Goal: Task Accomplishment & Management: Manage account settings

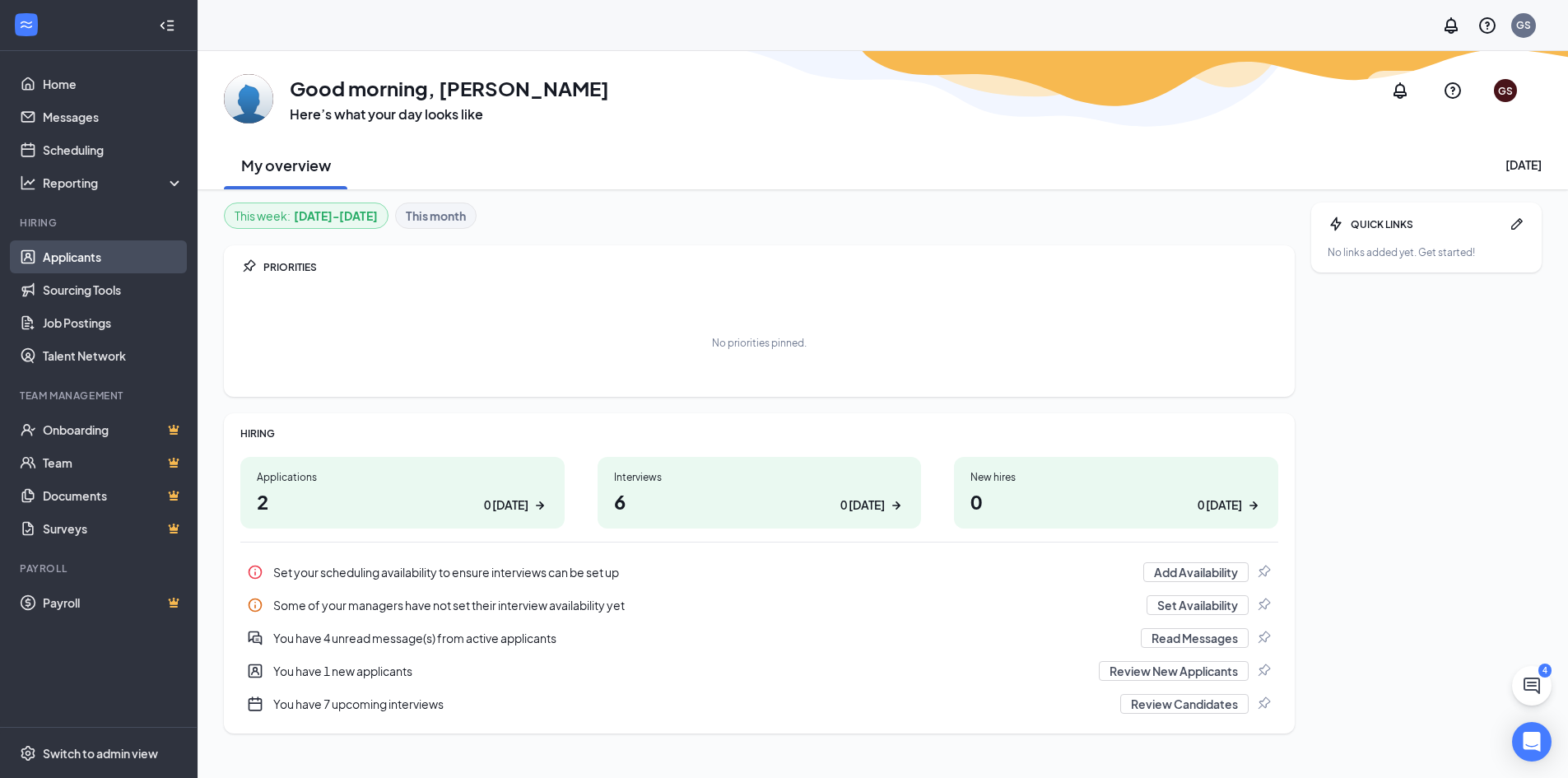
click at [90, 247] on link "Applicants" at bounding box center [113, 257] width 141 height 33
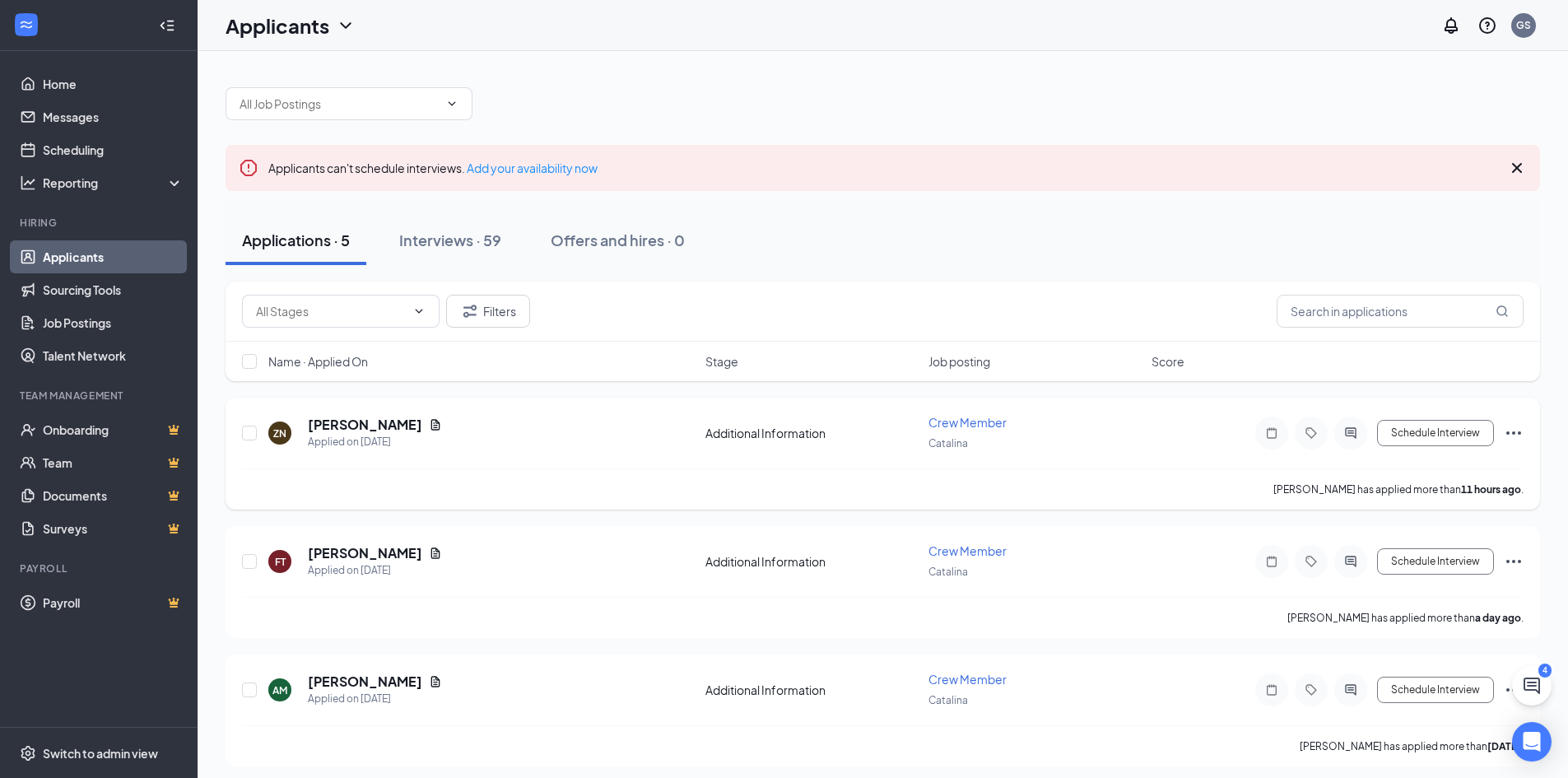
click at [399, 422] on div "[PERSON_NAME]" at bounding box center [375, 424] width 134 height 18
click at [428, 419] on icon "Document" at bounding box center [434, 424] width 13 height 13
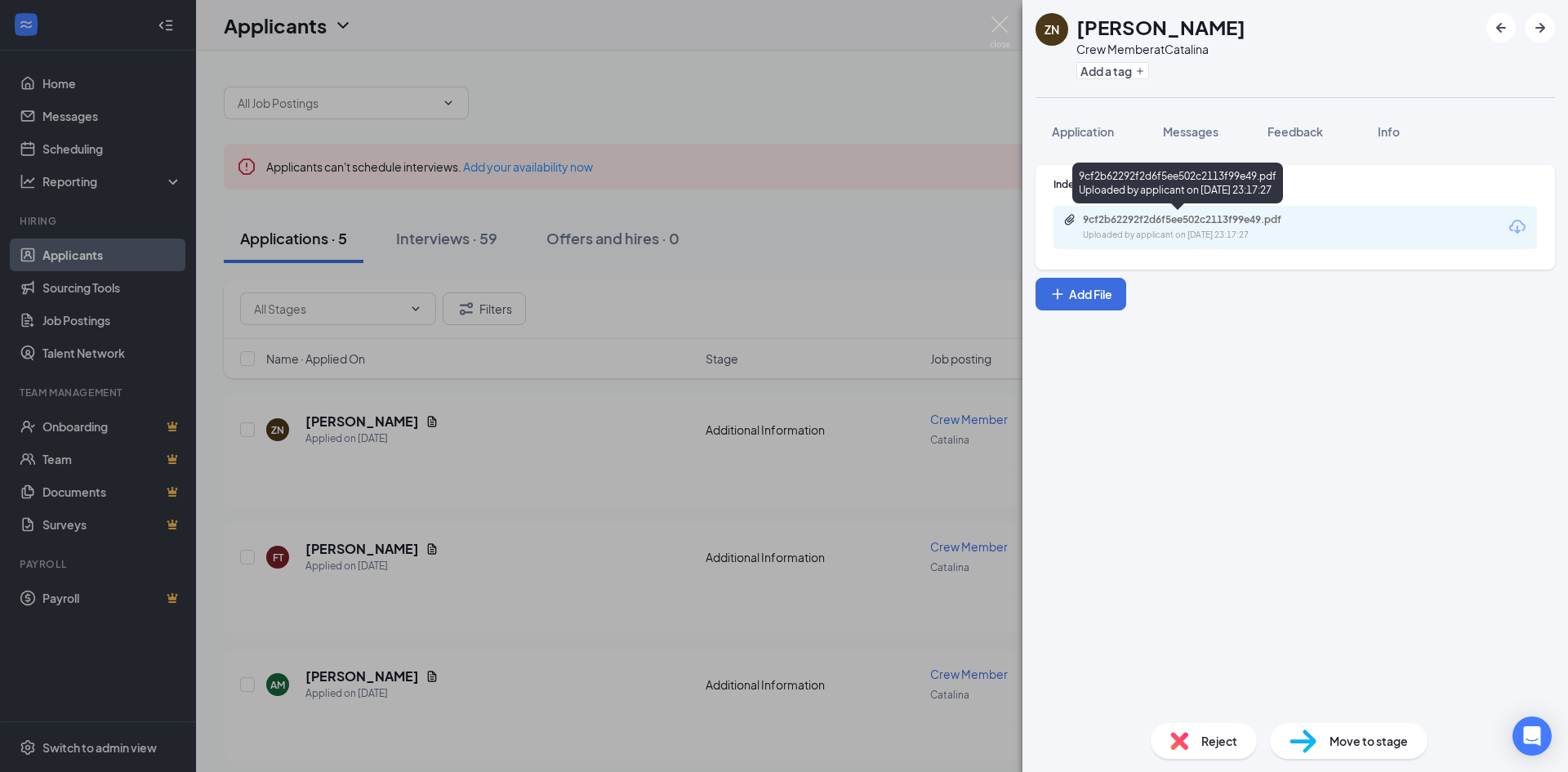
click at [1226, 225] on div "9cf2b62292f2d6f5ee502c2113f99e49.pdf" at bounding box center [1197, 219] width 228 height 13
click at [927, 68] on div "ZN [PERSON_NAME] Crew Member at Catalina Add a tag Application Messages Feedbac…" at bounding box center [784, 386] width 1568 height 772
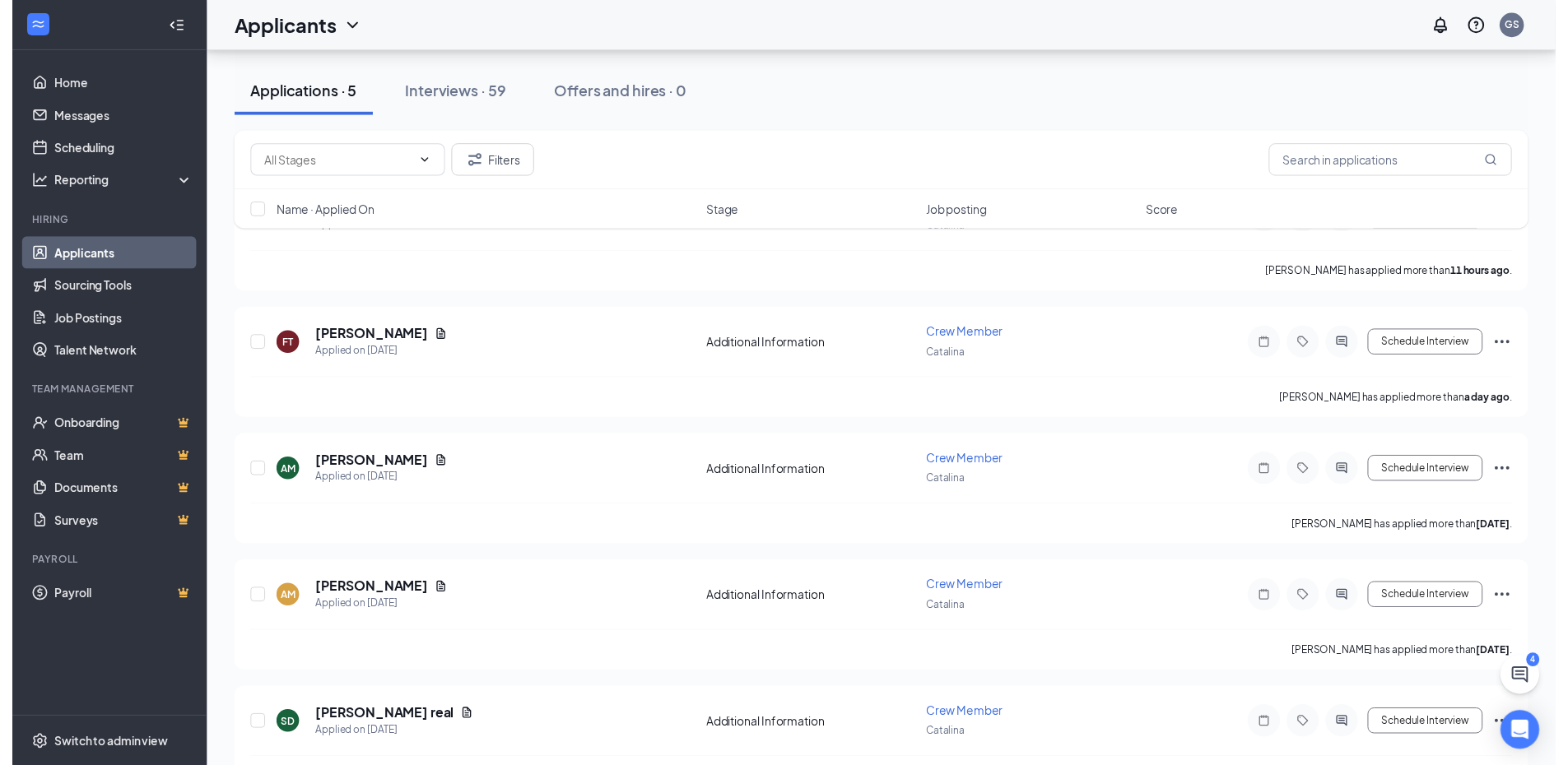
scroll to position [246, 0]
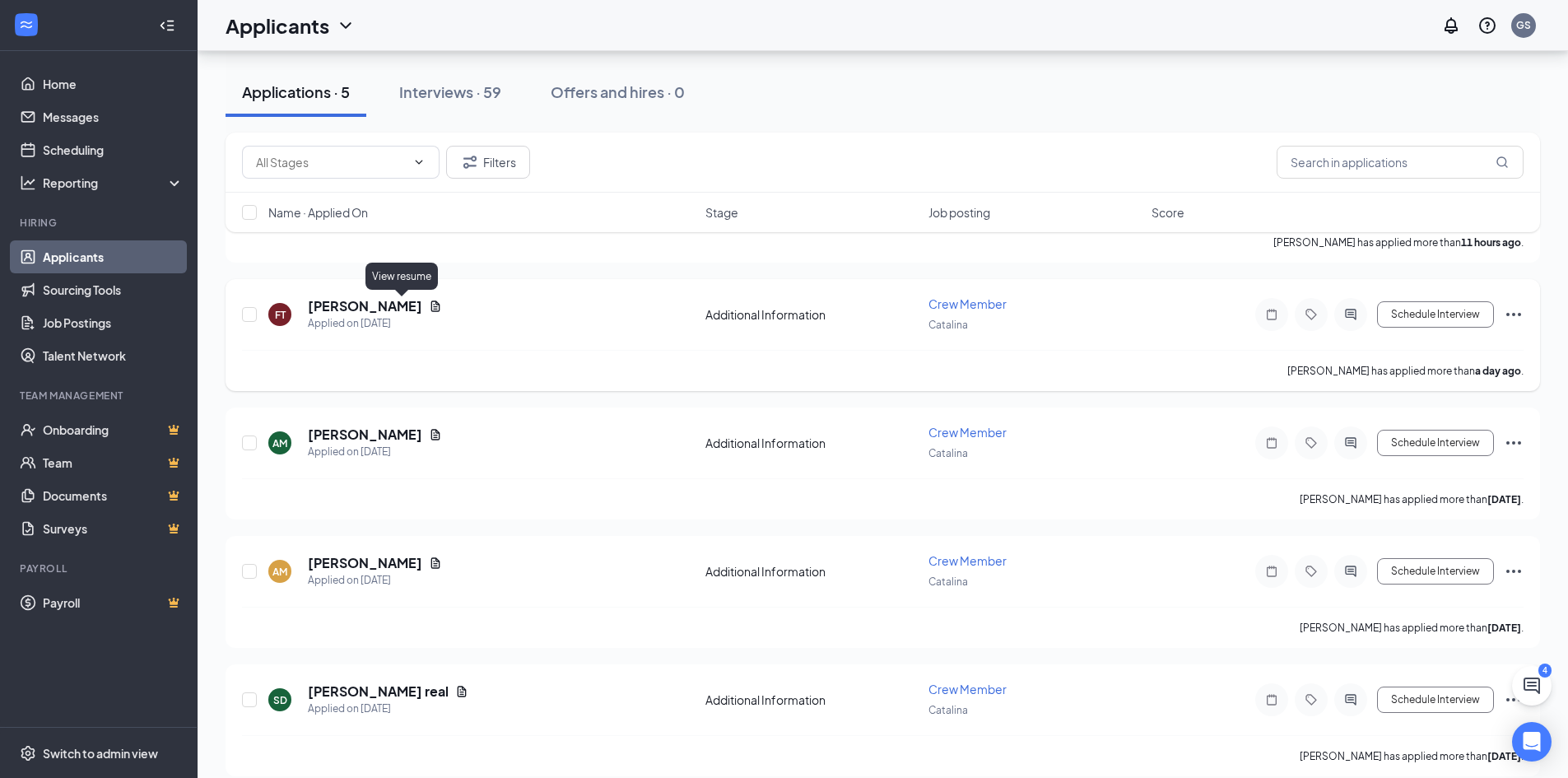
click at [428, 302] on icon "Document" at bounding box center [434, 306] width 13 height 13
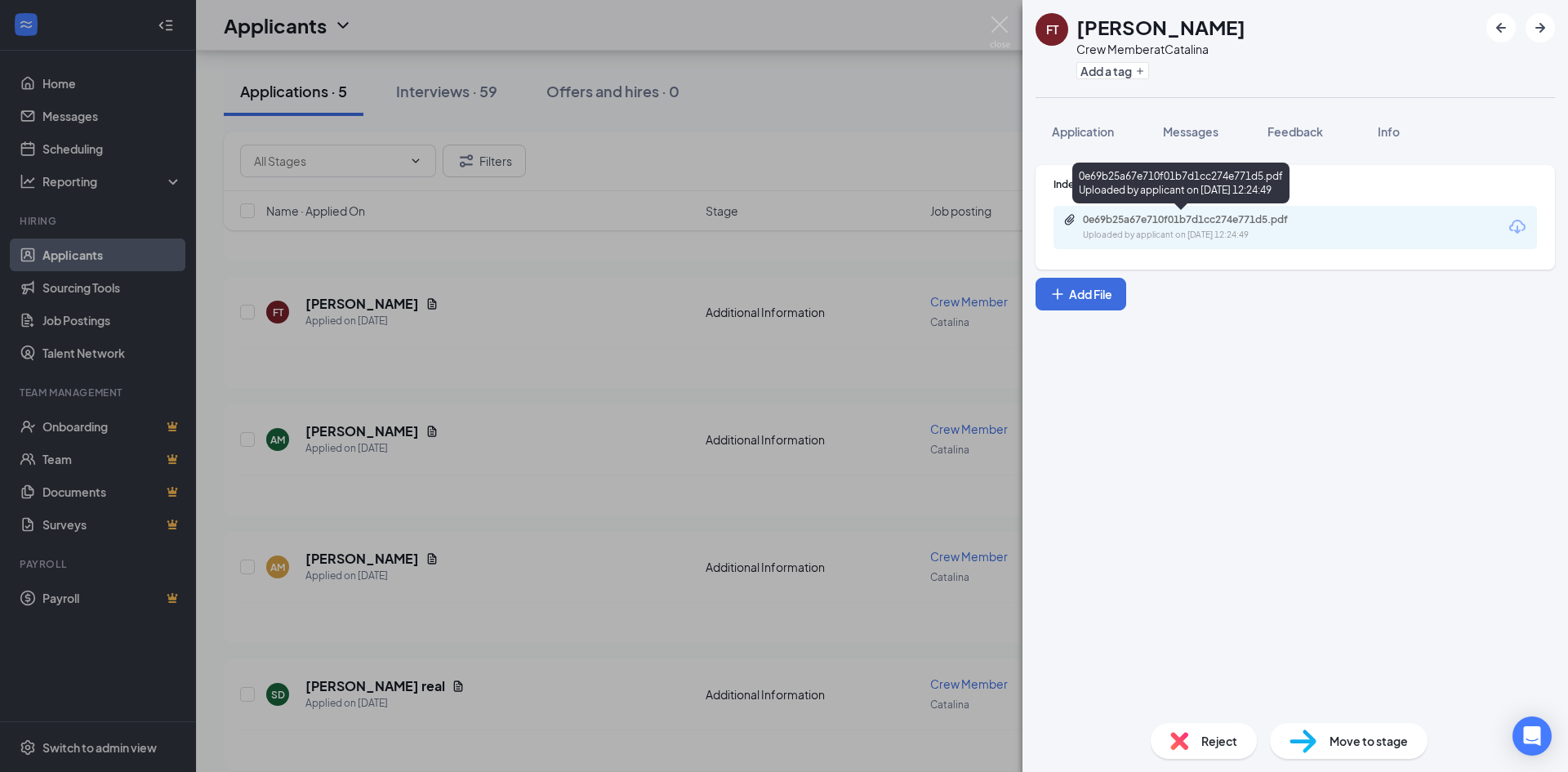
click at [1155, 222] on div "0e69b25a67e710f01b7d1cc274e771d5.pdf" at bounding box center [1197, 219] width 228 height 13
click at [745, 124] on div "FT [PERSON_NAME] Crew Member at Catalina Add a tag Application Messages Feedbac…" at bounding box center [784, 386] width 1568 height 772
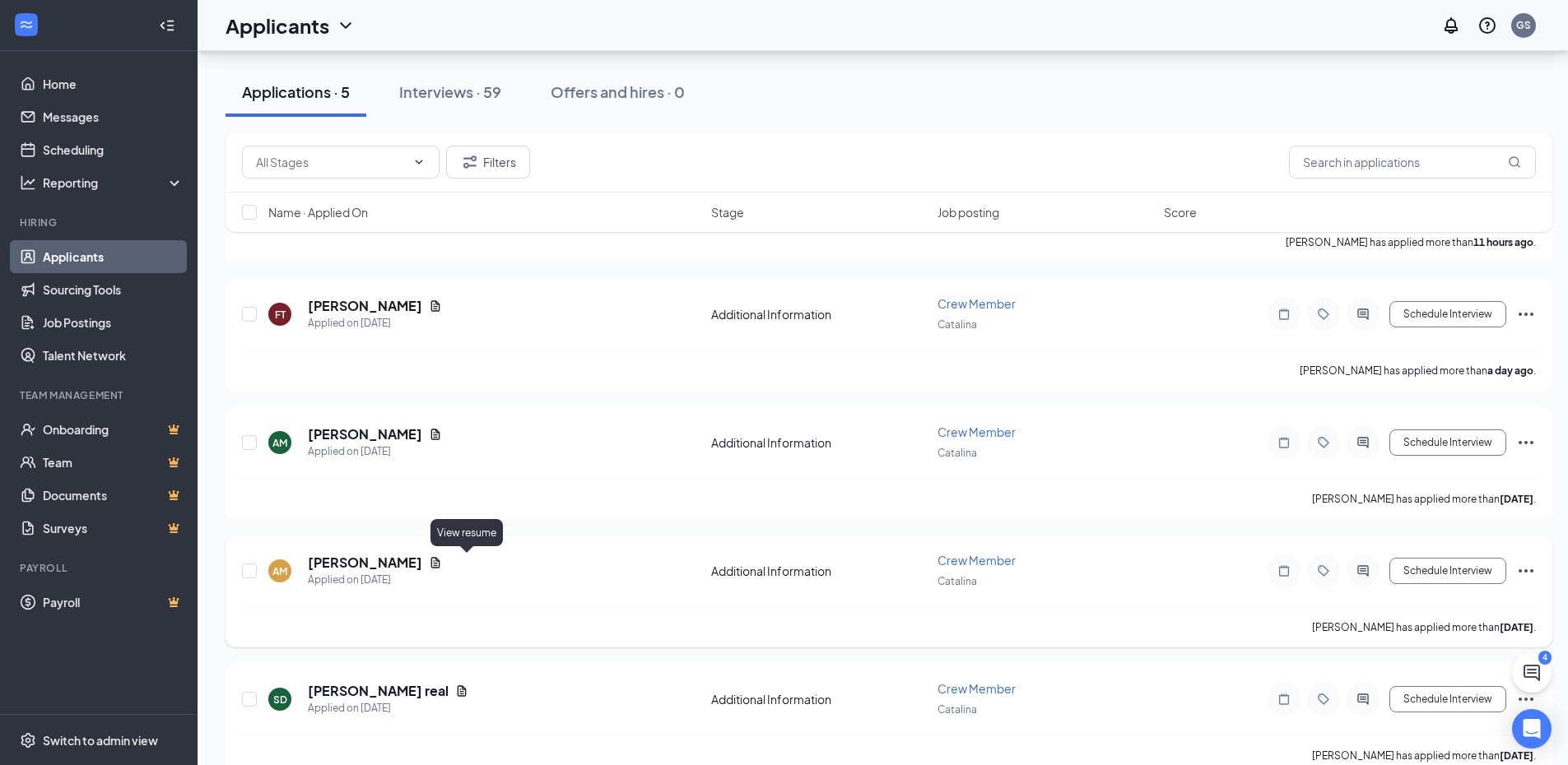
click at [440, 559] on icon "Document" at bounding box center [435, 562] width 9 height 10
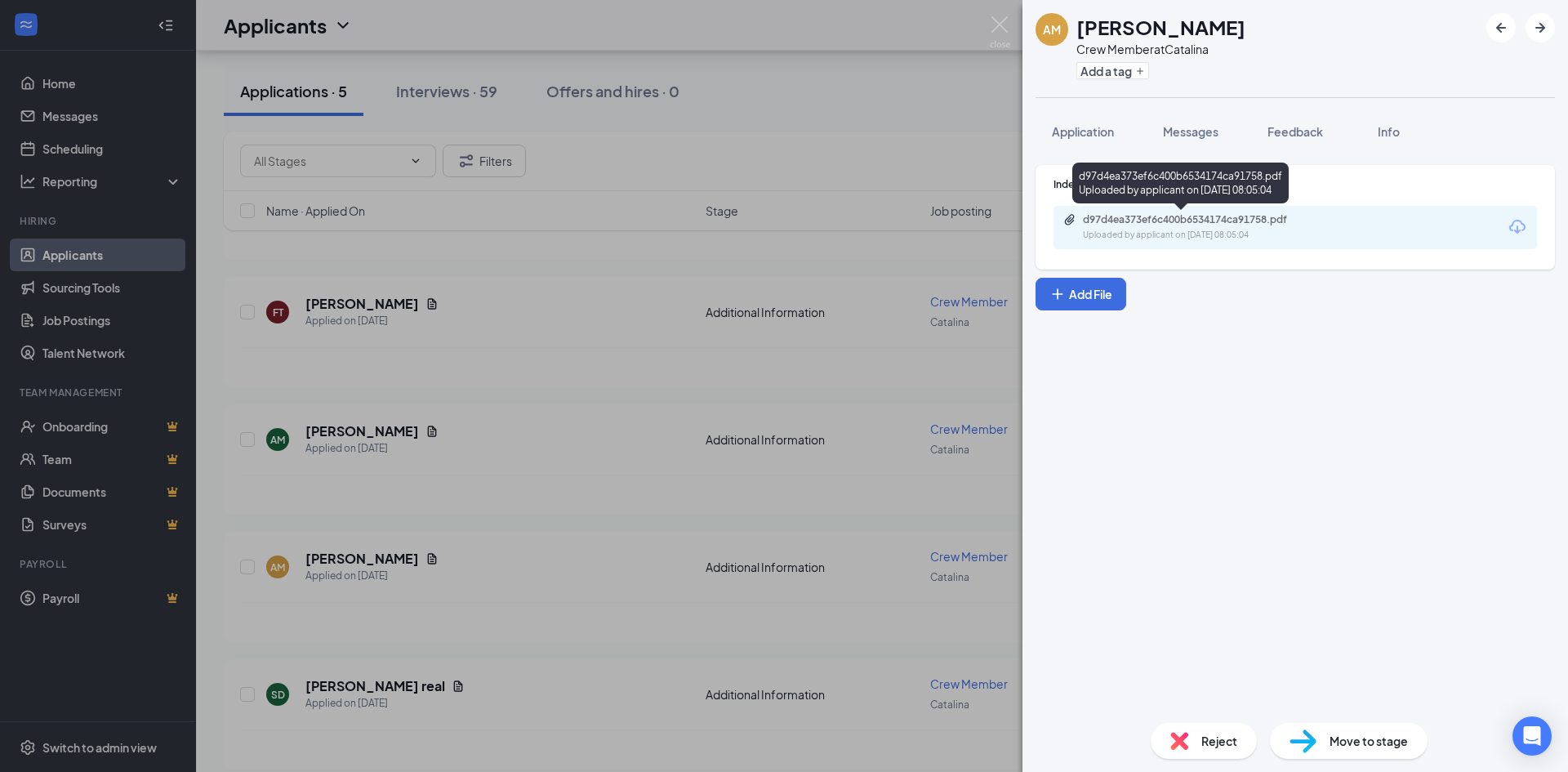
click at [1127, 238] on div "Uploaded by applicant on [DATE] 08:05:04" at bounding box center [1205, 235] width 245 height 13
click at [698, 247] on div "AM [PERSON_NAME] Crew Member at Catalina Add a tag Application Messages Feedbac…" at bounding box center [784, 386] width 1568 height 772
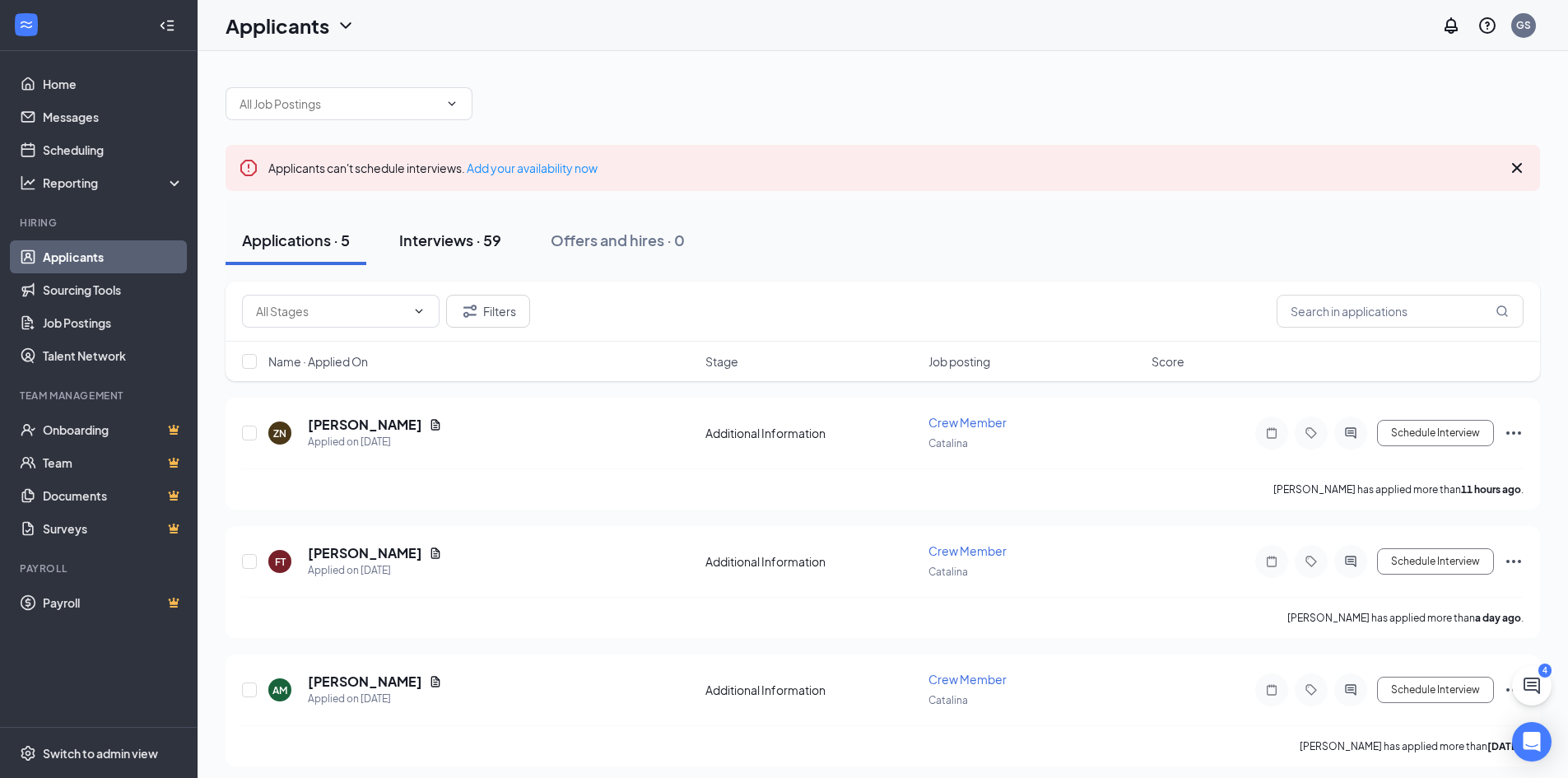
click at [449, 245] on div "Interviews · 59" at bounding box center [450, 240] width 102 height 21
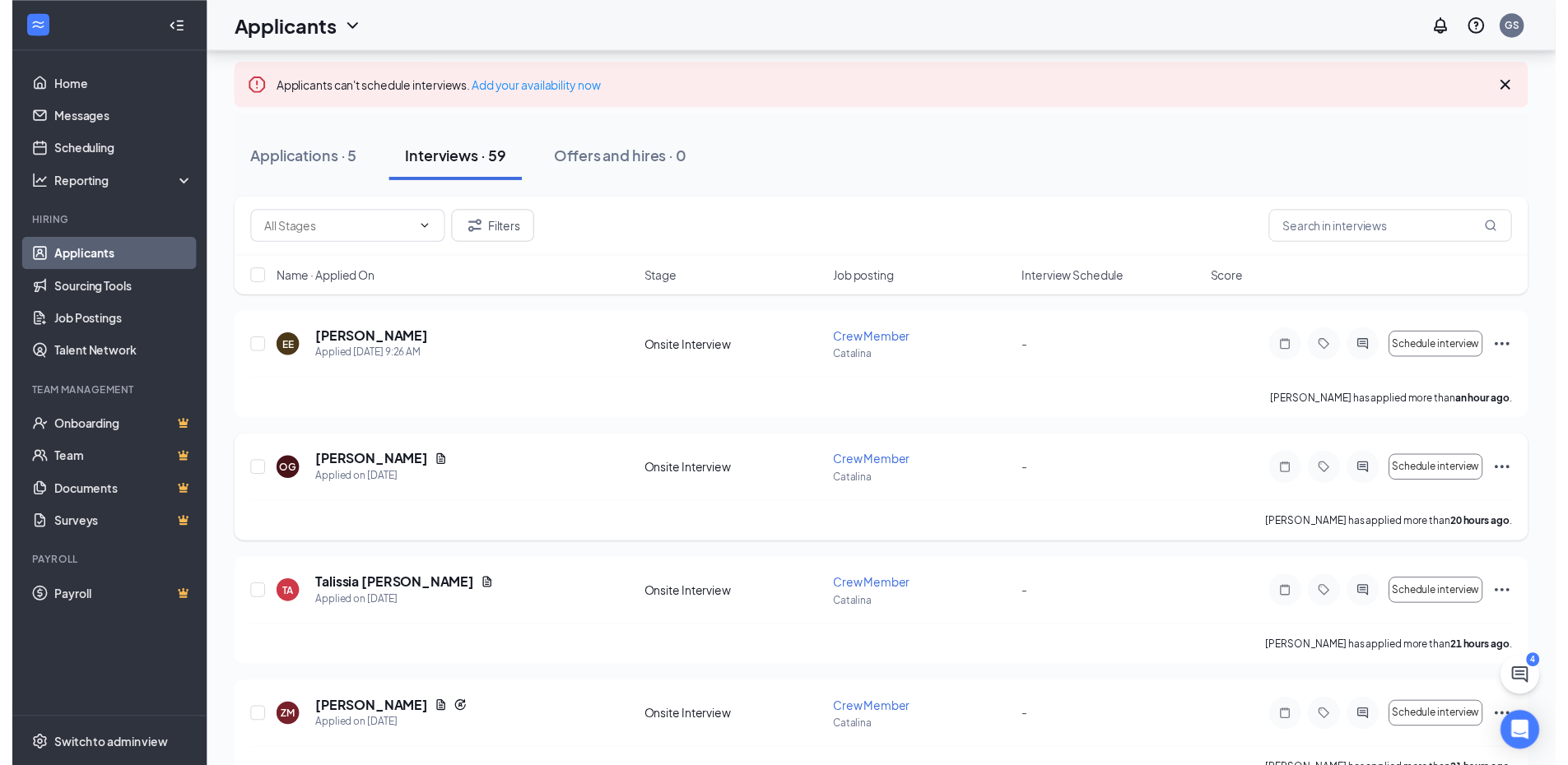
scroll to position [246, 0]
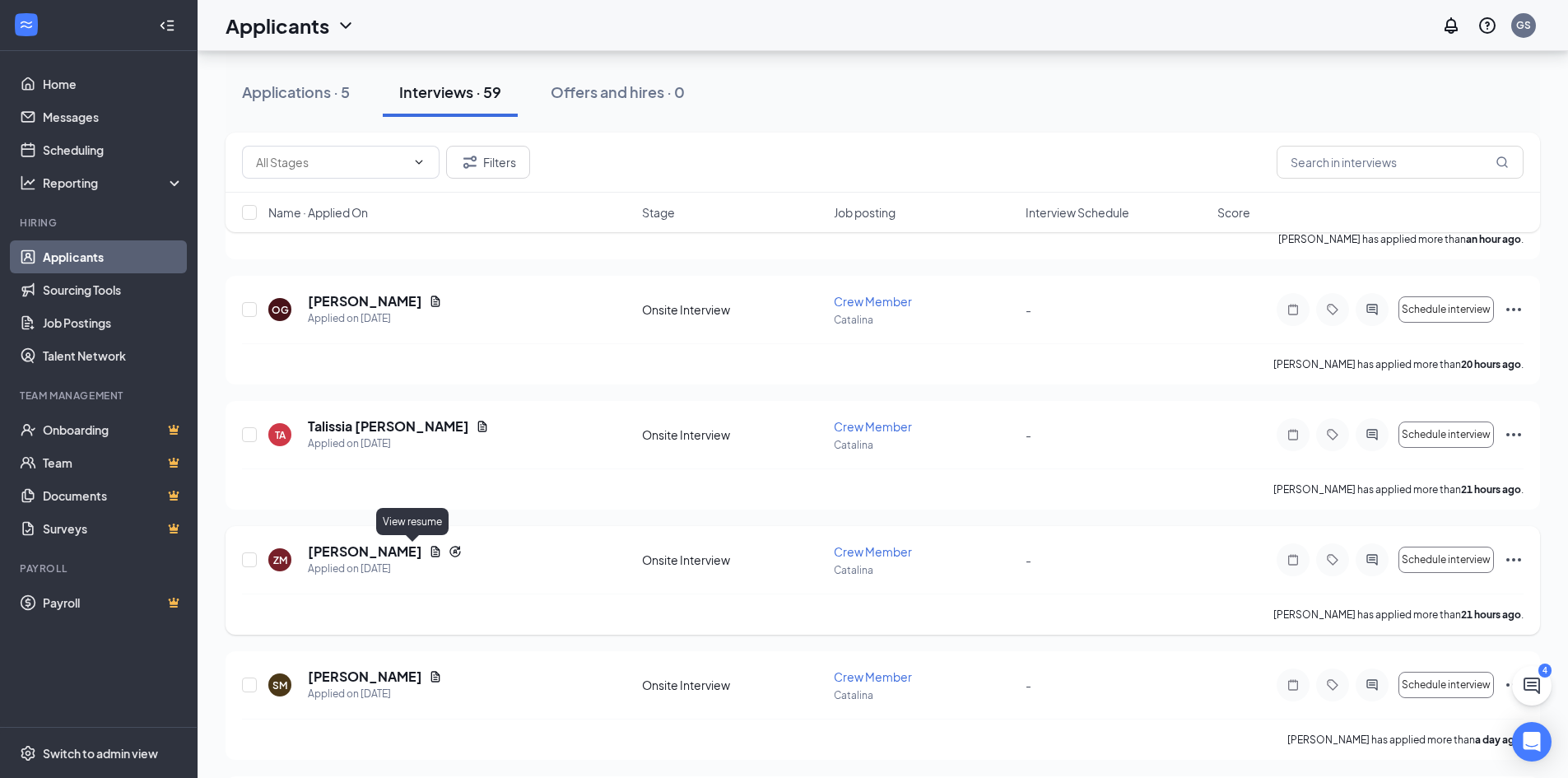
click at [428, 547] on icon "Document" at bounding box center [434, 551] width 13 height 13
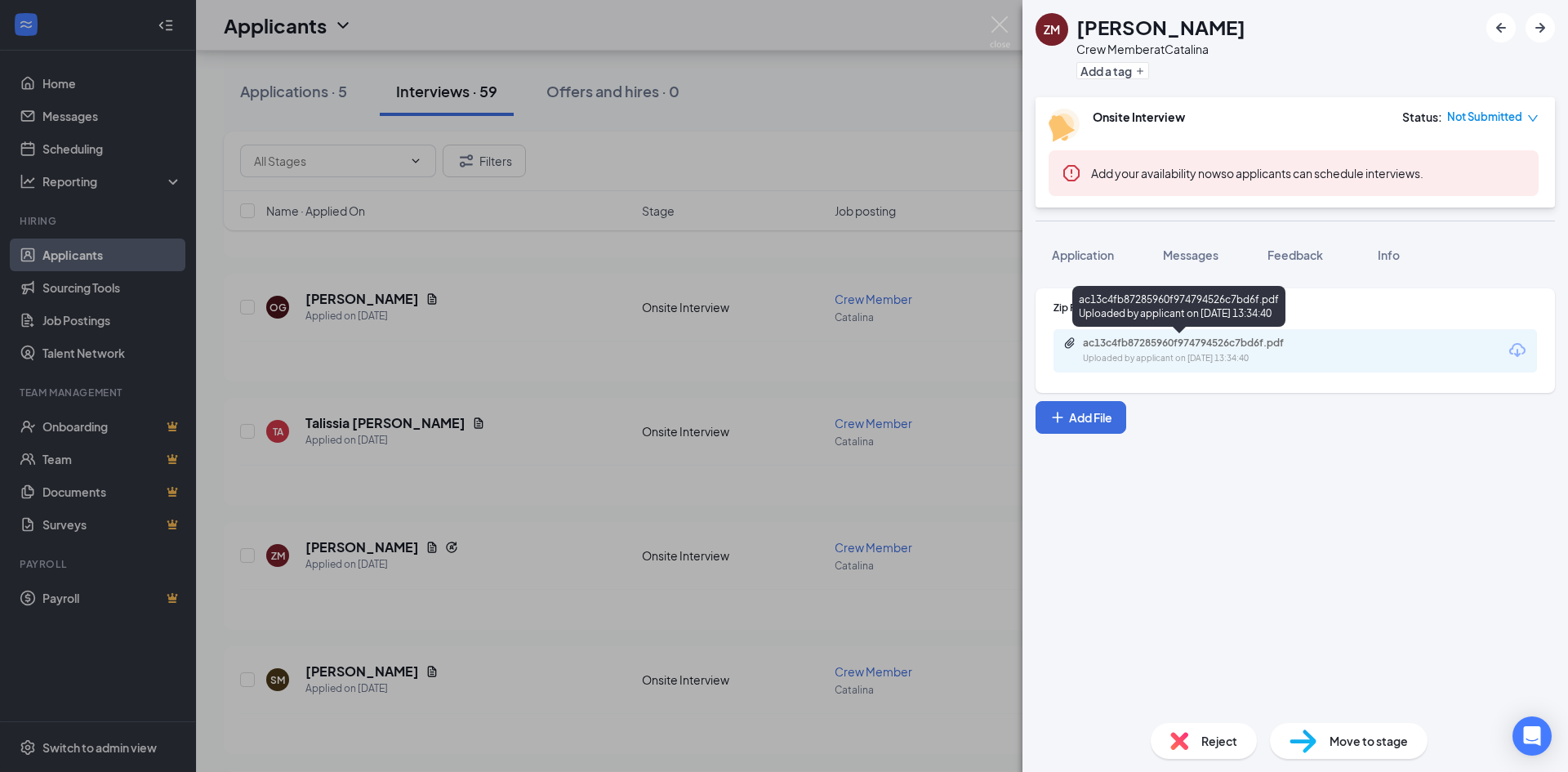
click at [1127, 356] on div "Uploaded by applicant on [DATE] 13:34:40" at bounding box center [1205, 358] width 245 height 13
click at [962, 67] on div "ZM [PERSON_NAME] Crew Member at Catalina Add a tag Onsite Interview Status : No…" at bounding box center [784, 386] width 1568 height 772
